Goal: Task Accomplishment & Management: Use online tool/utility

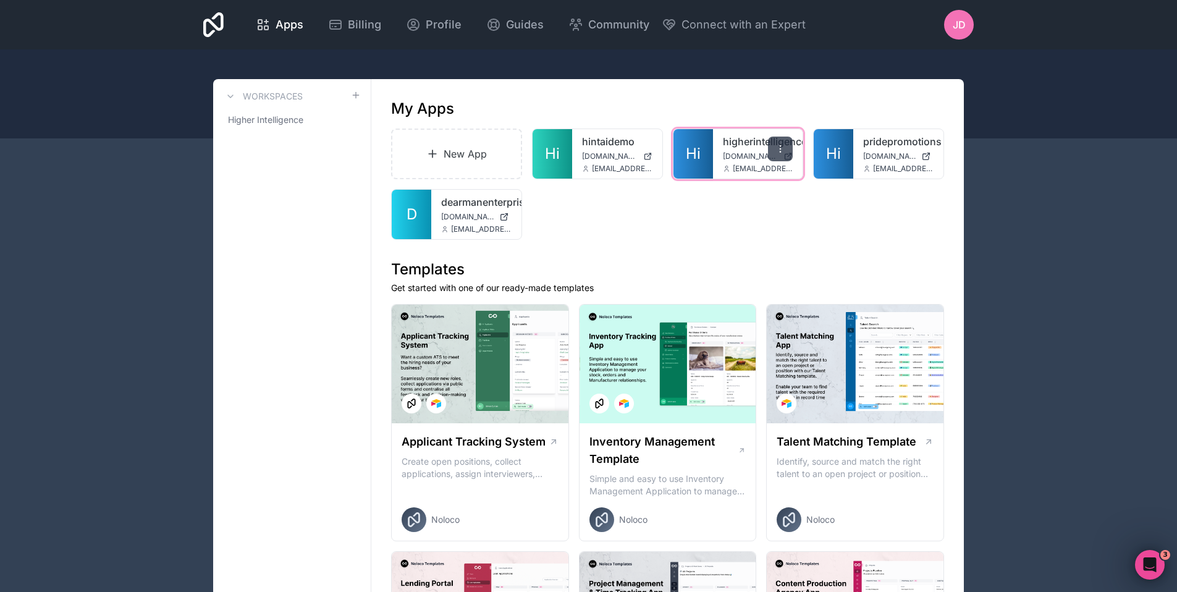
click at [785, 144] on icon at bounding box center [781, 149] width 10 height 10
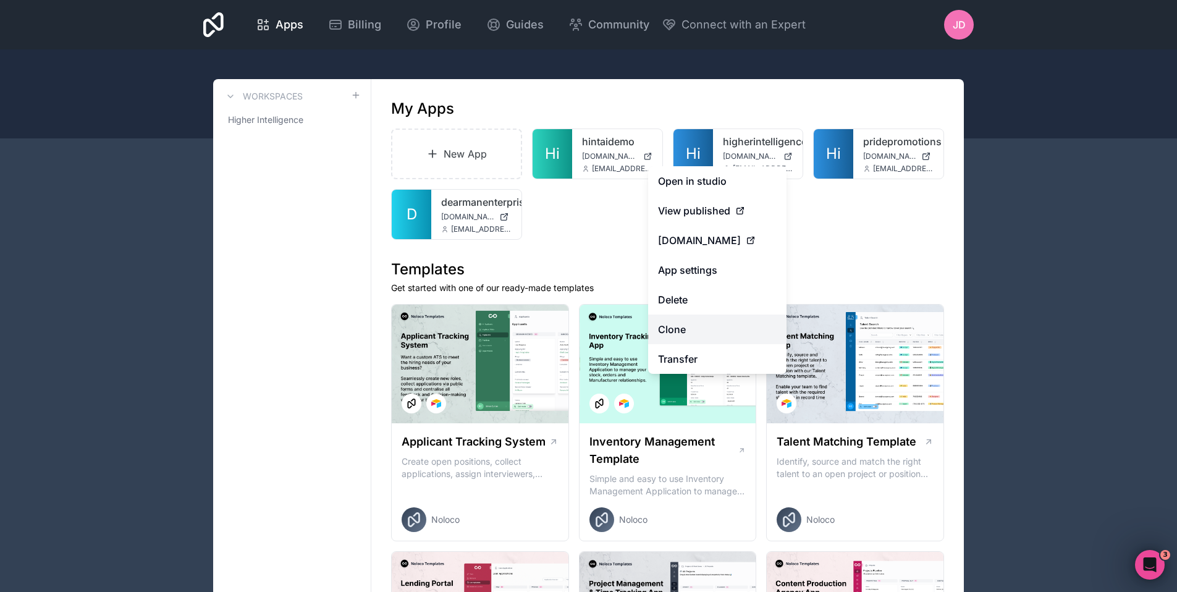
click at [685, 333] on link "Clone" at bounding box center [717, 330] width 138 height 30
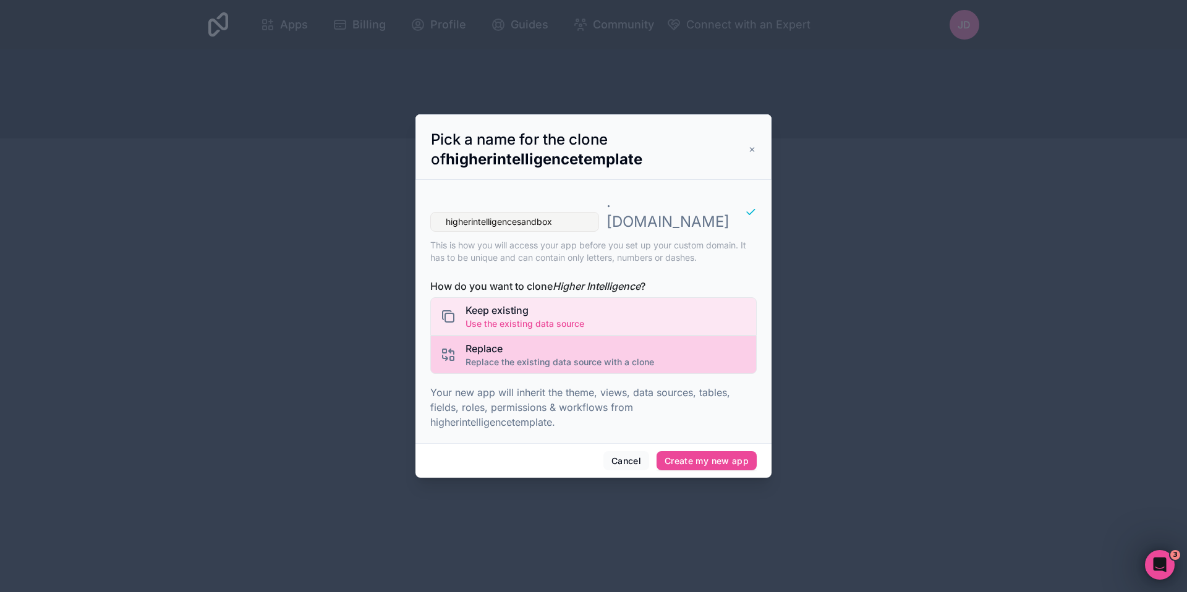
type input "higherintelligencesandbox"
click at [538, 356] on span "Replace the existing data source with a clone" at bounding box center [559, 362] width 188 height 12
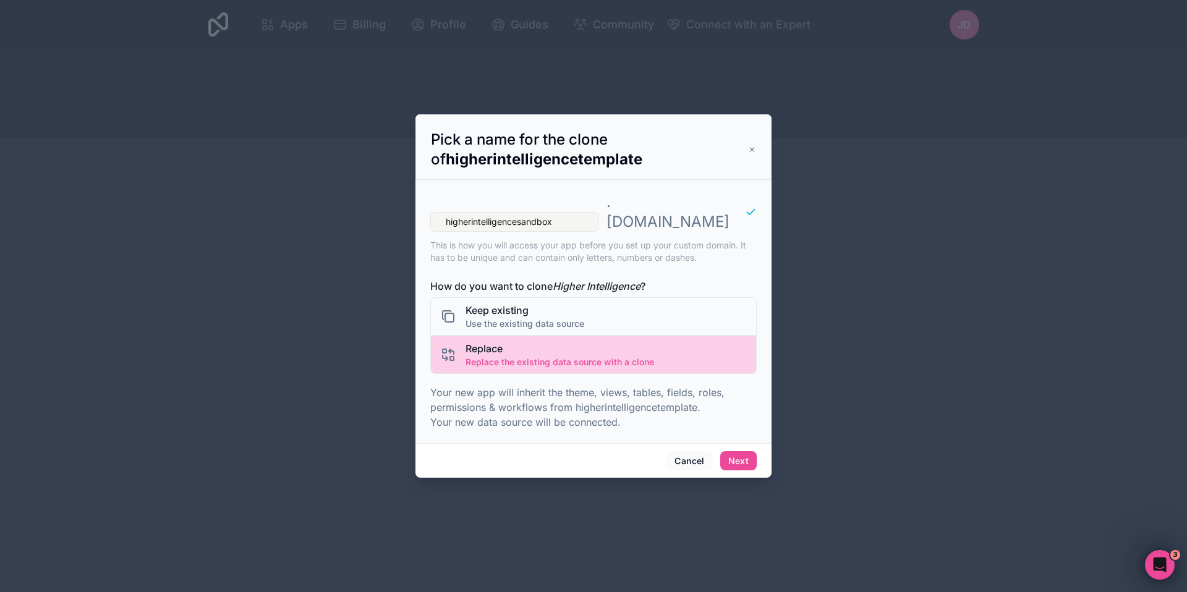
click at [520, 356] on span "Replace the existing data source with a clone" at bounding box center [559, 362] width 188 height 12
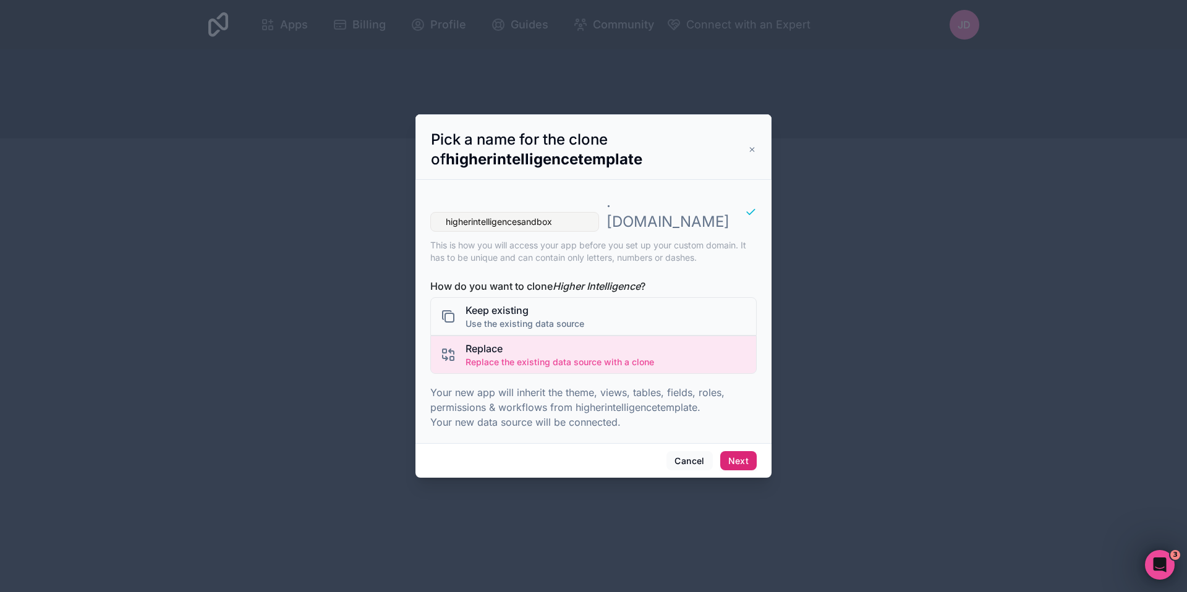
click at [726, 451] on button "Next" at bounding box center [738, 461] width 36 height 20
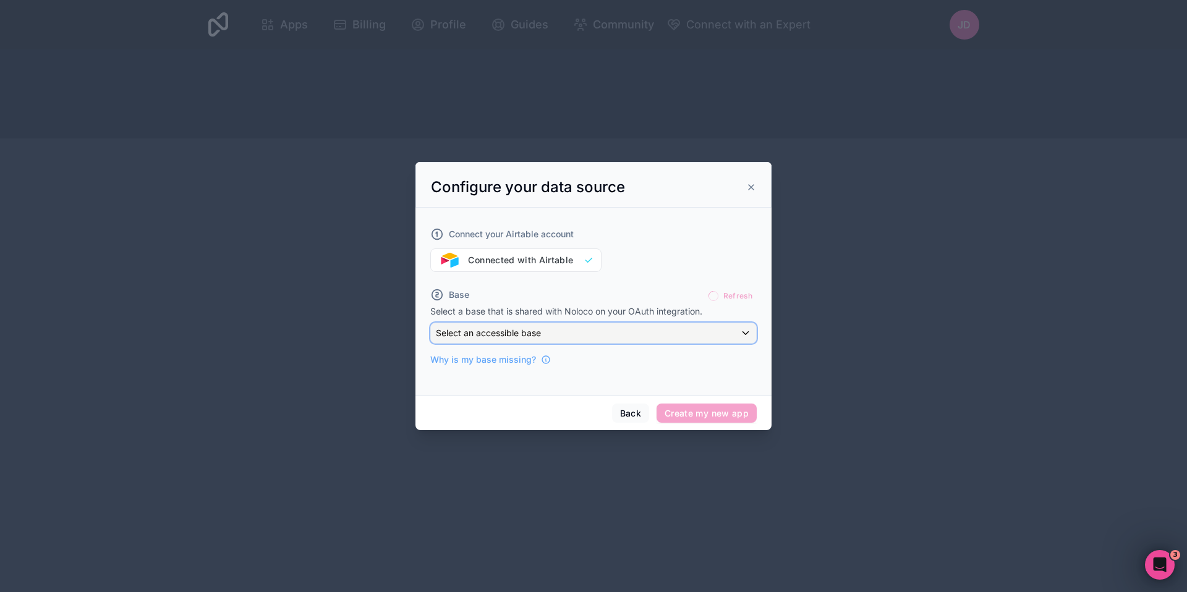
click at [543, 324] on div "Select an accessible base" at bounding box center [593, 333] width 325 height 20
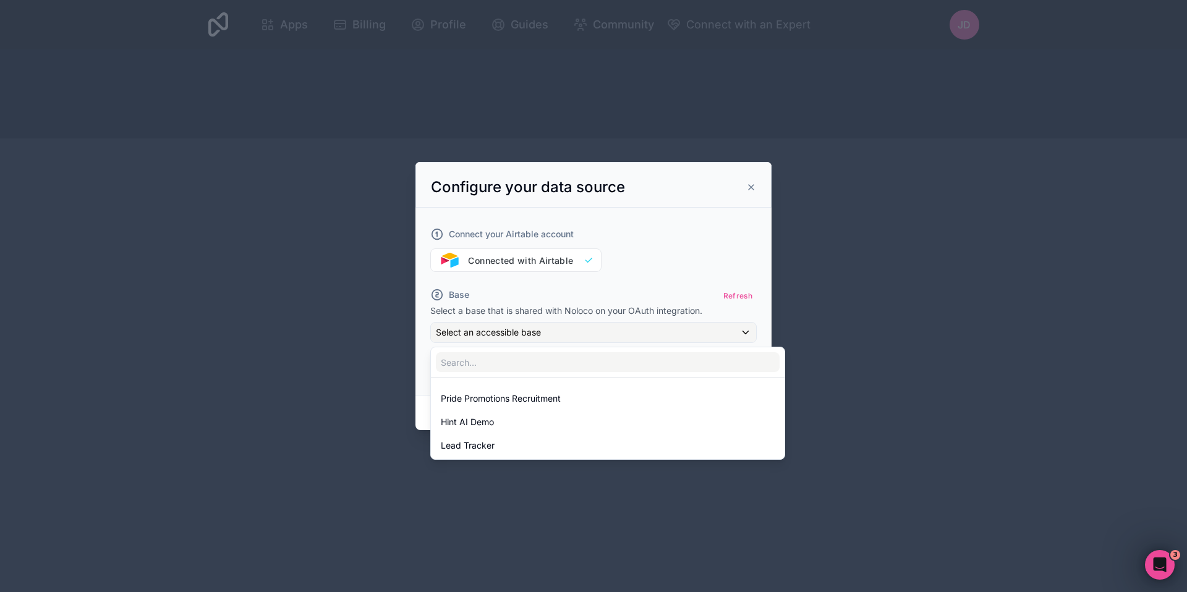
click at [741, 296] on div at bounding box center [593, 296] width 356 height 268
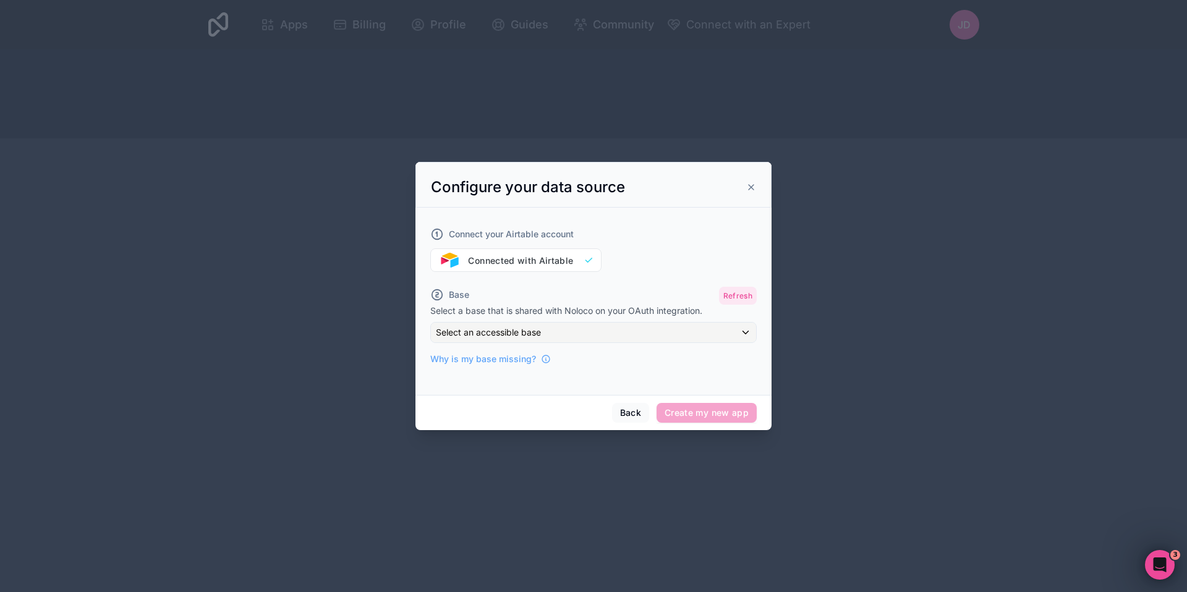
click at [741, 296] on button "Refresh" at bounding box center [738, 296] width 38 height 18
click at [701, 331] on div "Select an accessible base" at bounding box center [593, 333] width 325 height 20
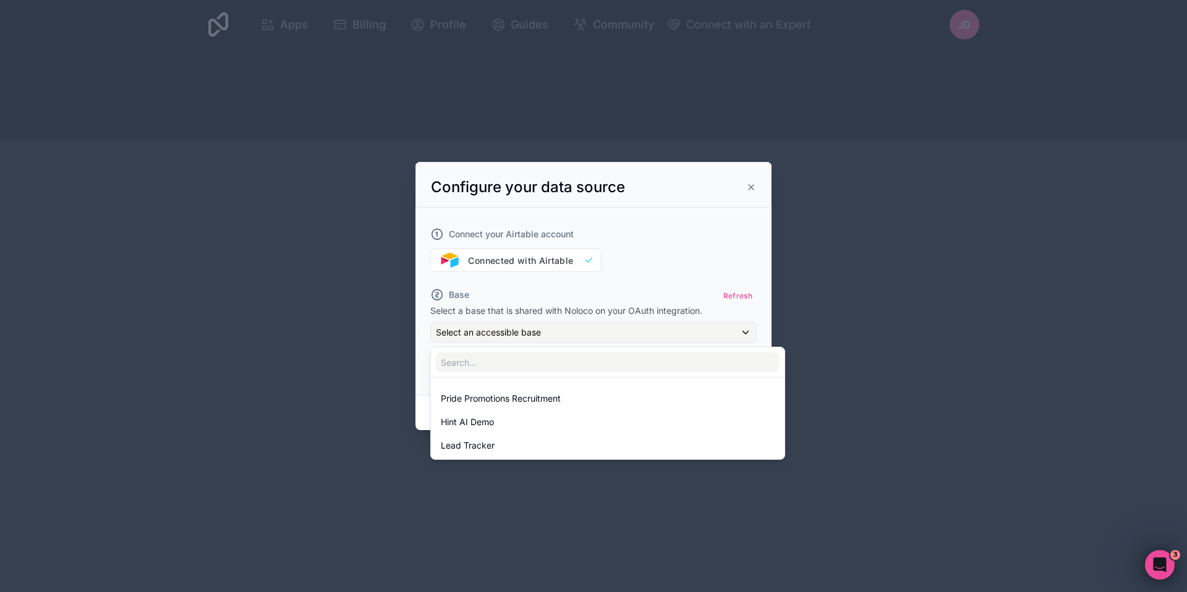
click at [651, 298] on div at bounding box center [593, 296] width 356 height 268
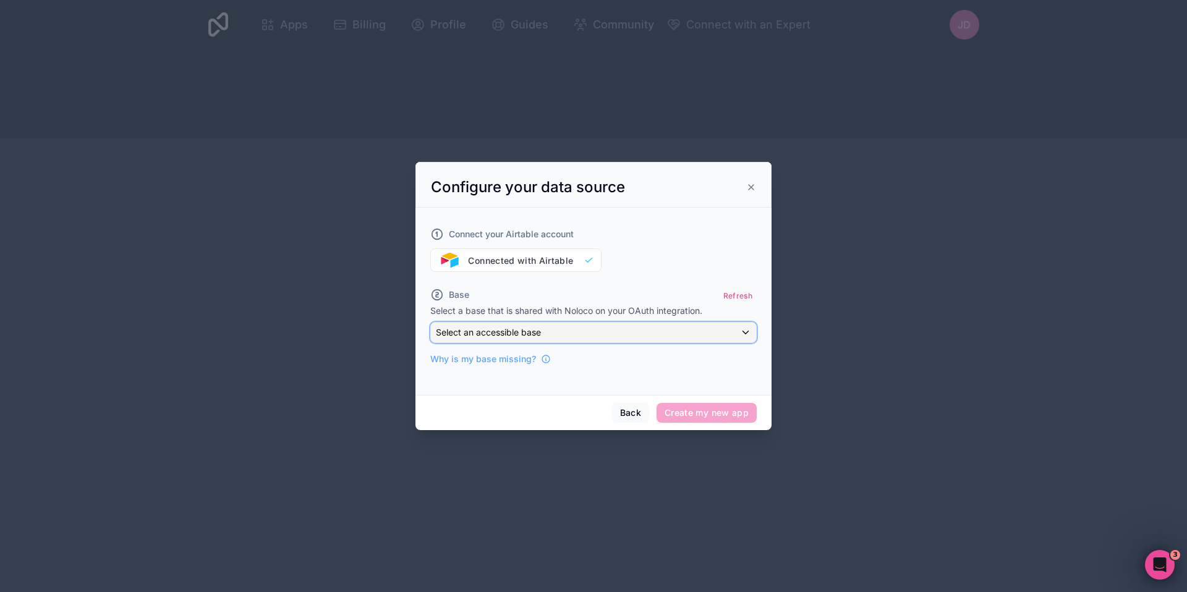
click at [637, 332] on div "Select an accessible base" at bounding box center [593, 333] width 325 height 20
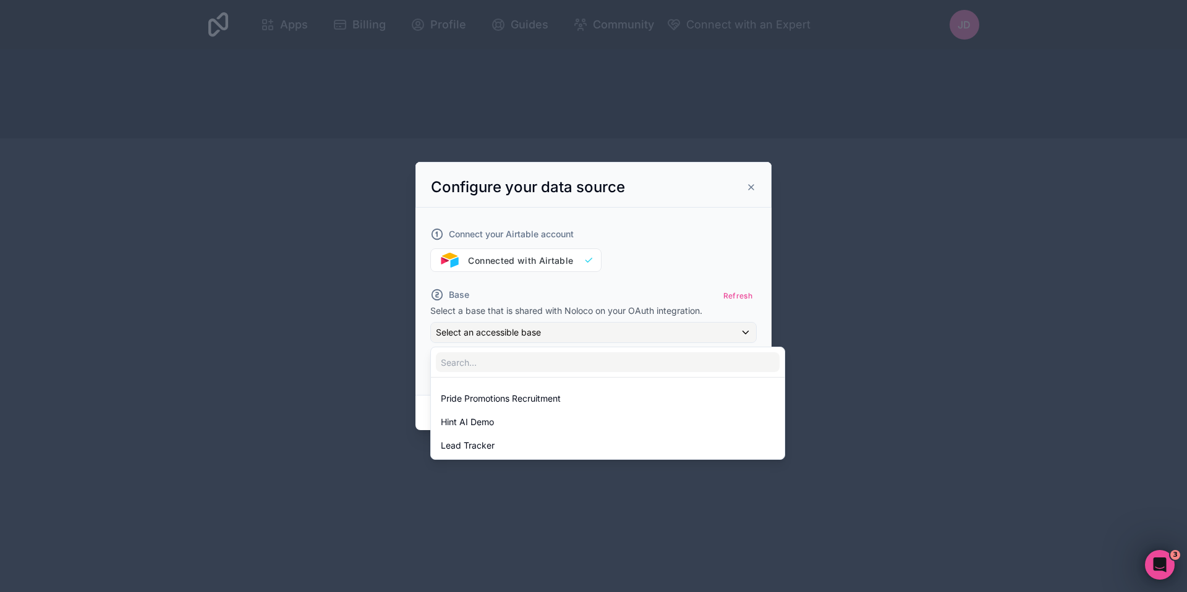
click at [742, 297] on div at bounding box center [593, 296] width 356 height 268
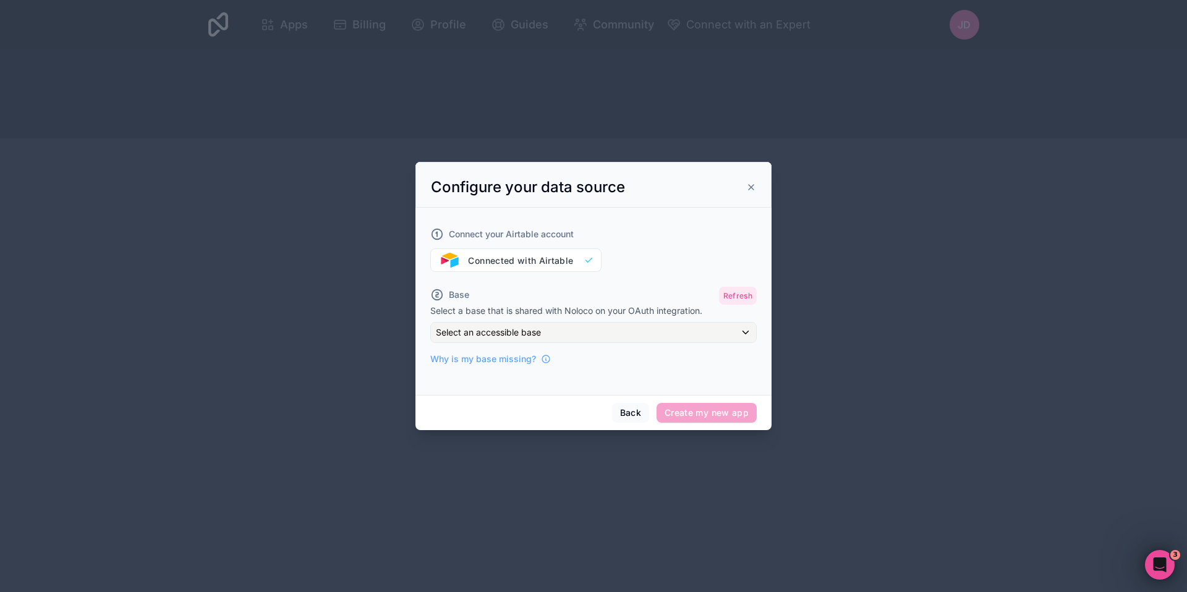
click at [740, 293] on button "Refresh" at bounding box center [738, 296] width 38 height 18
click at [682, 336] on div "Select an accessible base" at bounding box center [593, 333] width 325 height 20
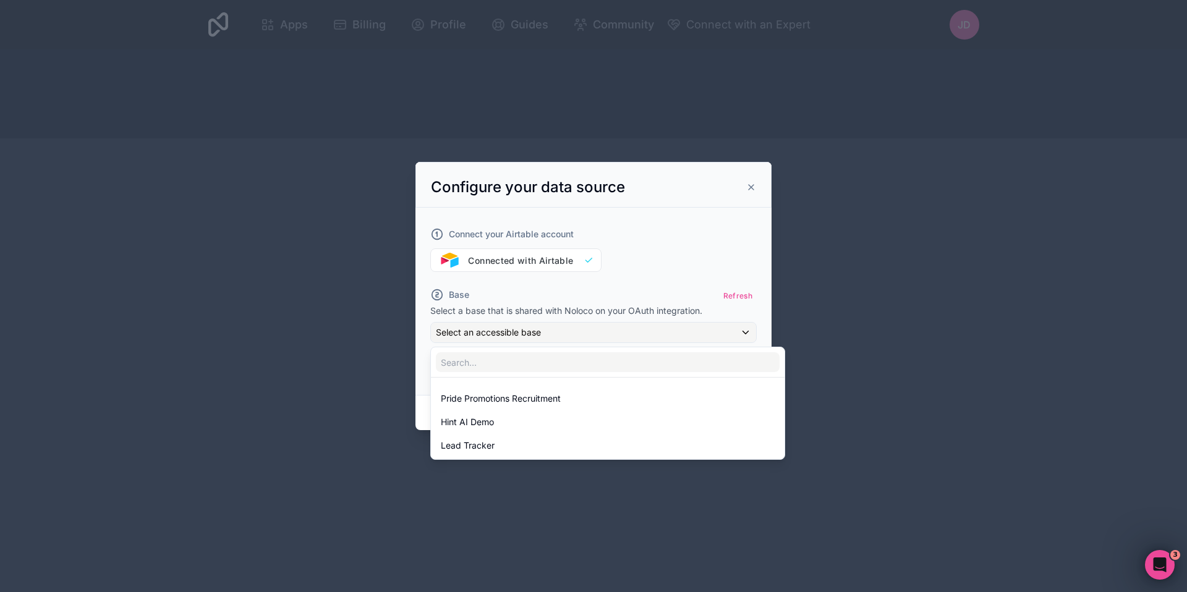
click at [633, 295] on div at bounding box center [593, 296] width 356 height 268
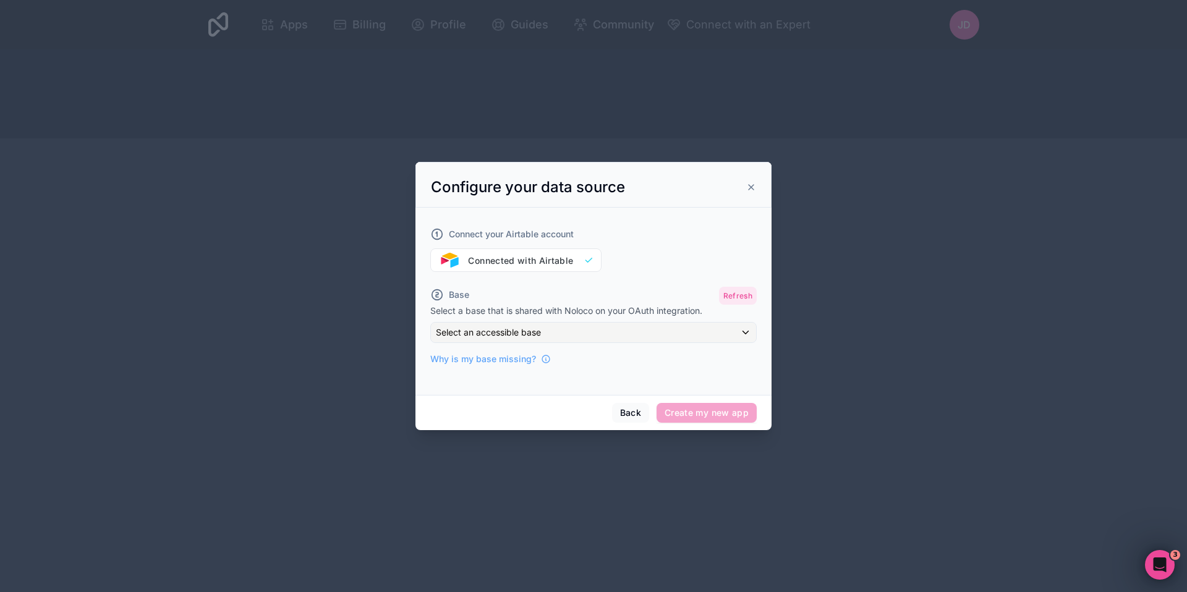
click at [739, 298] on button "Refresh" at bounding box center [738, 296] width 38 height 18
click at [689, 327] on div "Select an accessible base" at bounding box center [593, 333] width 325 height 20
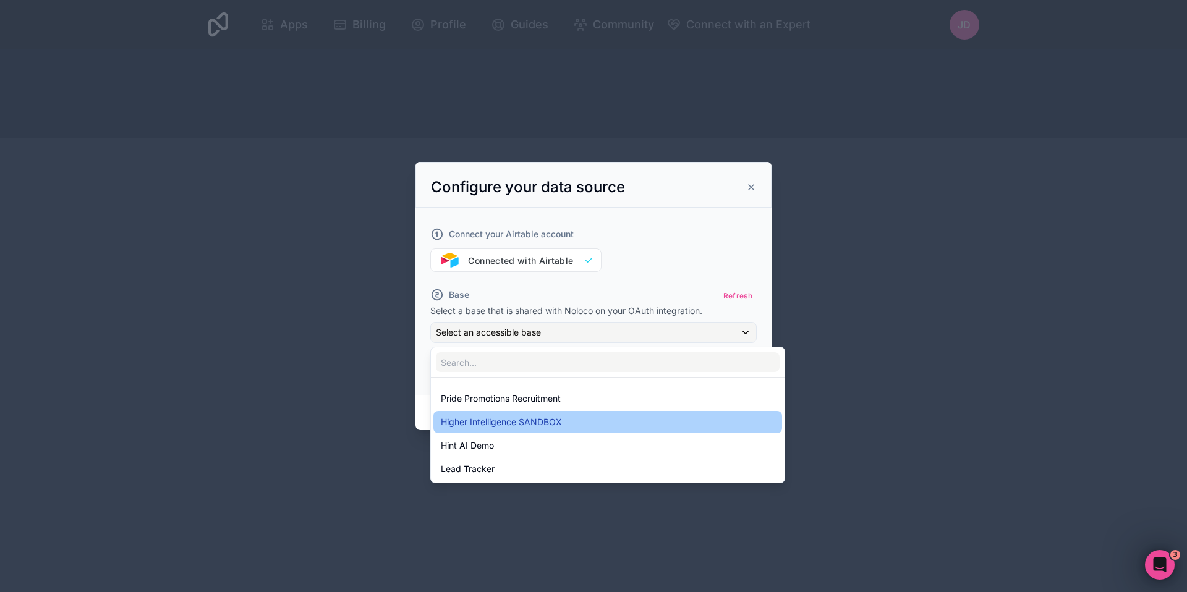
click at [510, 415] on span "Higher Intelligence SANDBOX" at bounding box center [501, 422] width 121 height 15
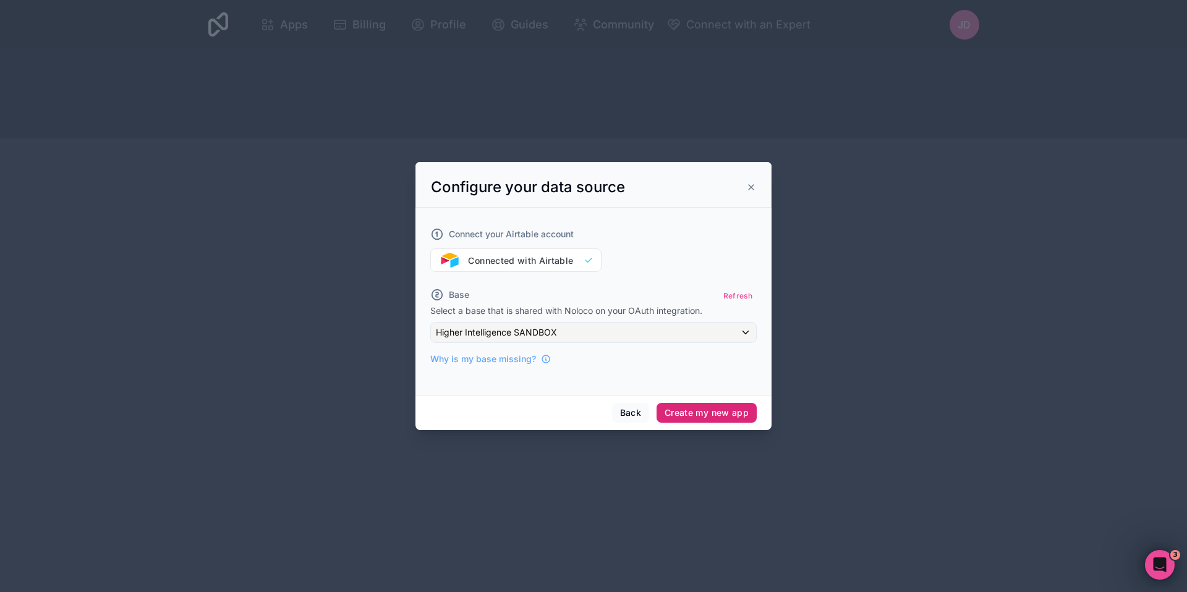
click at [712, 415] on button "Create my new app" at bounding box center [706, 413] width 100 height 20
